Goal: Transaction & Acquisition: Purchase product/service

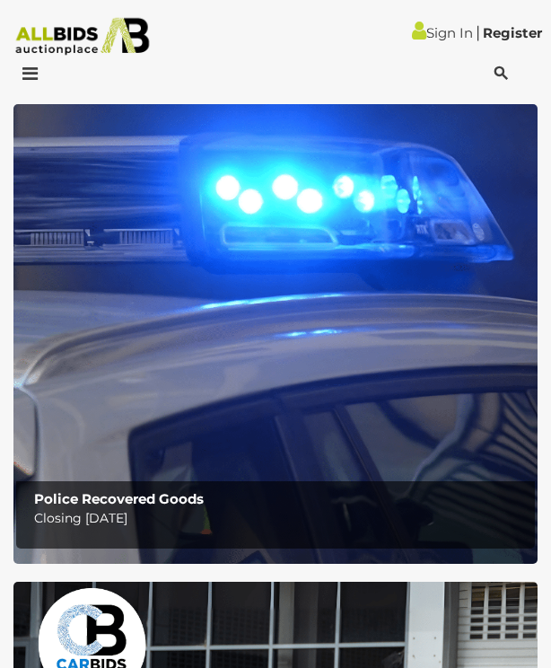
scroll to position [56, 0]
click at [399, 404] on img at bounding box center [275, 334] width 524 height 460
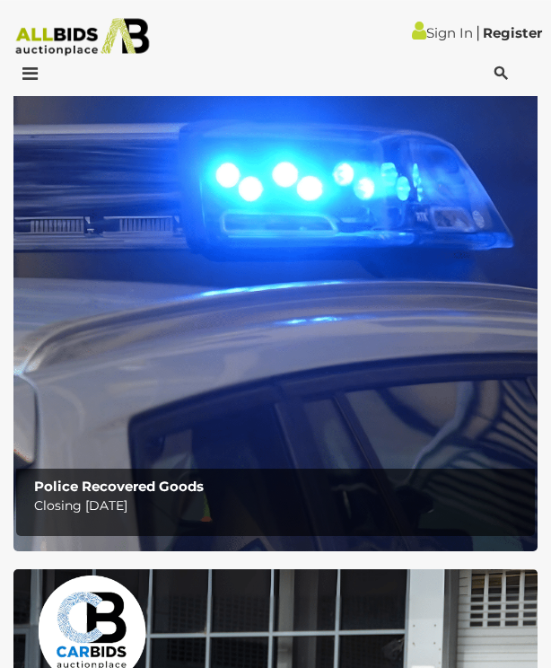
scroll to position [0, 0]
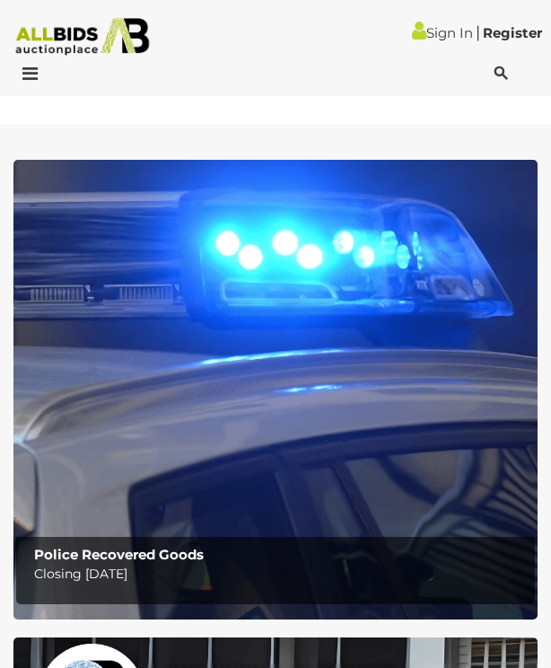
click at [44, 72] on div at bounding box center [49, 76] width 91 height 22
click at [41, 74] on div at bounding box center [49, 76] width 91 height 22
click at [34, 71] on icon at bounding box center [25, 74] width 24 height 18
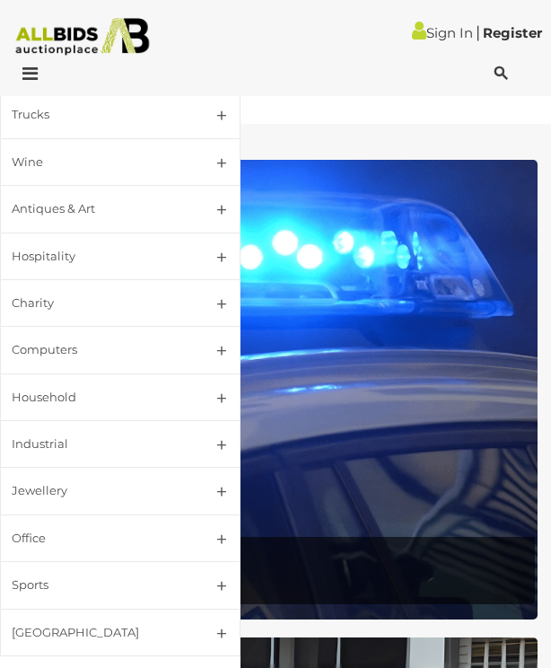
scroll to position [289, 0]
click at [57, 488] on div "Jewellery" at bounding box center [99, 491] width 174 height 21
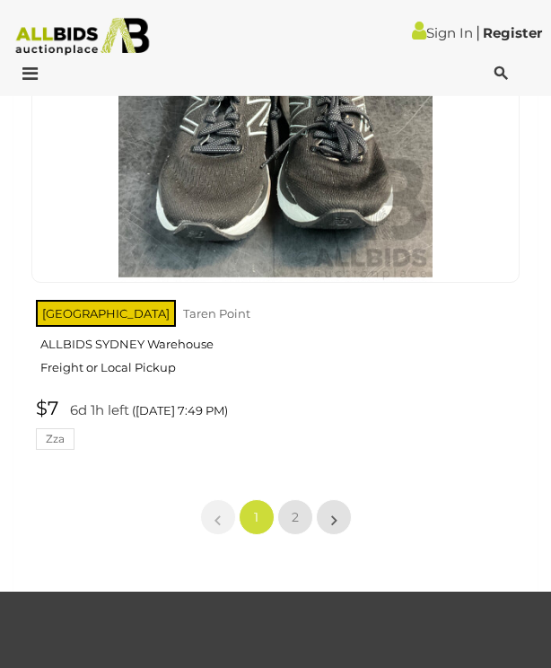
scroll to position [29698, 0]
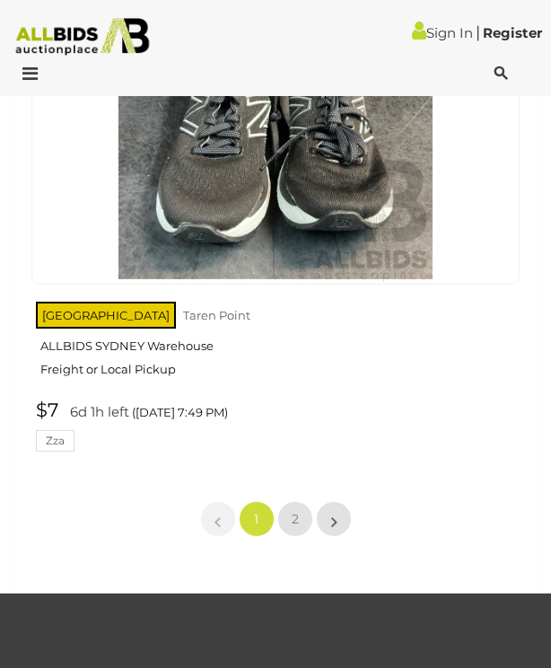
scroll to position [548, 0]
